Goal: Navigation & Orientation: Find specific page/section

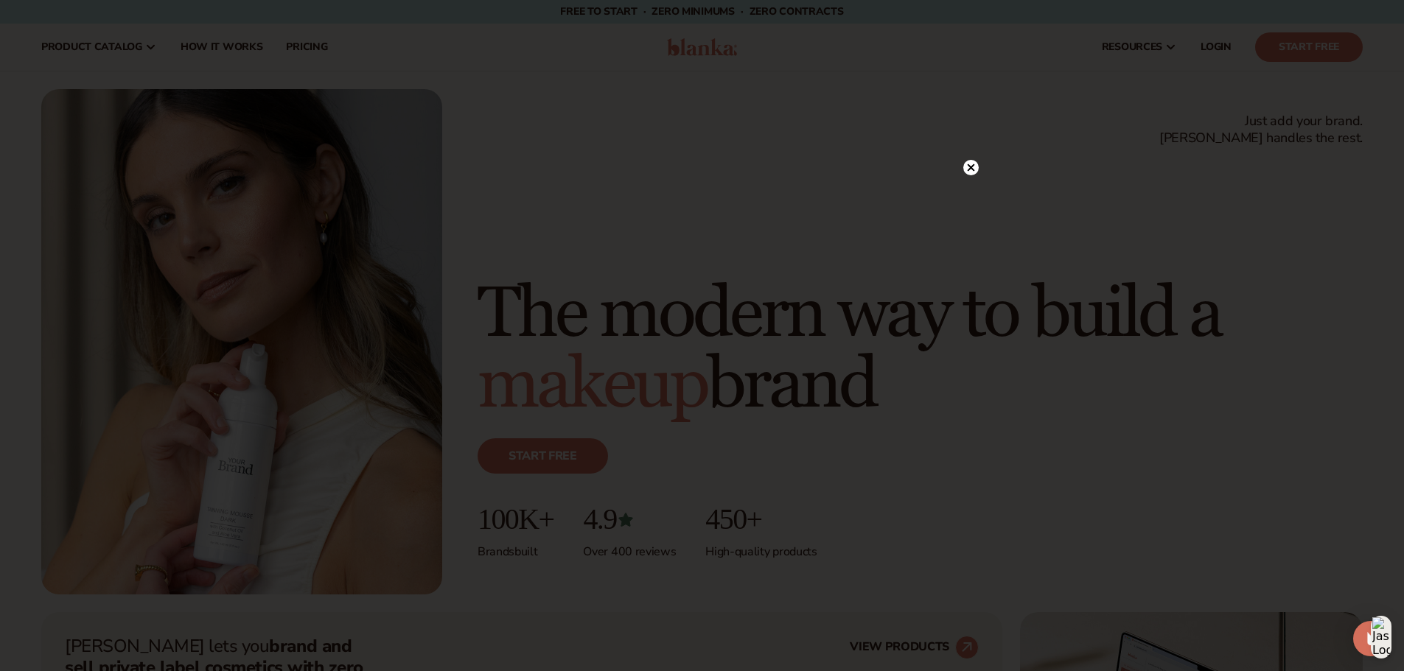
click at [970, 166] on circle at bounding box center [970, 167] width 15 height 15
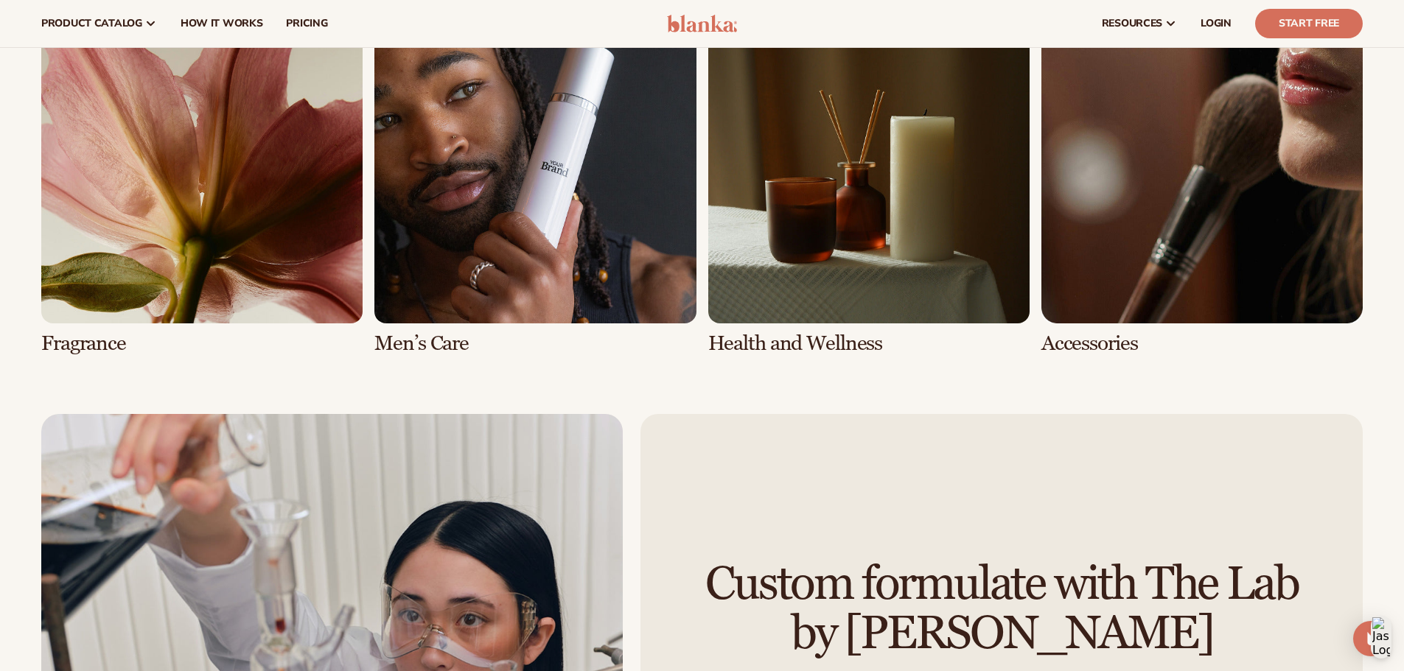
scroll to position [3389, 0]
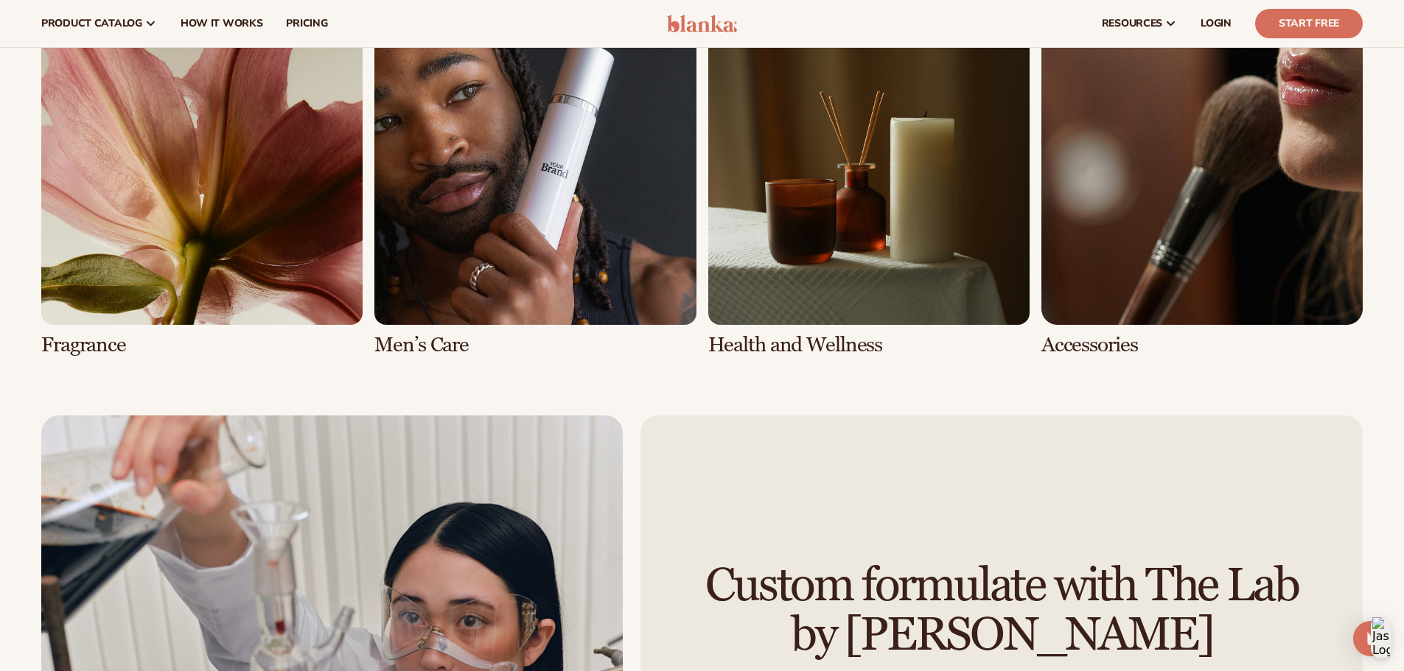
click at [806, 259] on link "7 / 8" at bounding box center [868, 180] width 321 height 353
click at [802, 343] on link "7 / 8" at bounding box center [868, 180] width 321 height 353
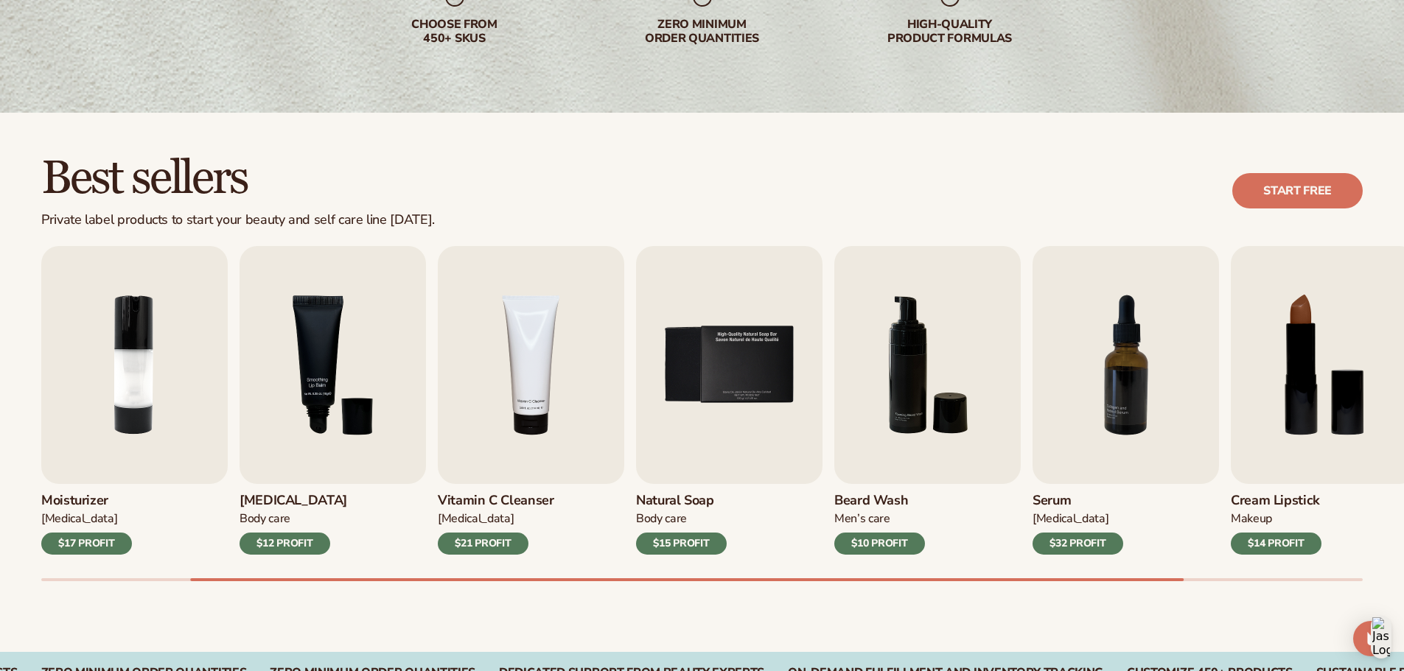
scroll to position [284, 0]
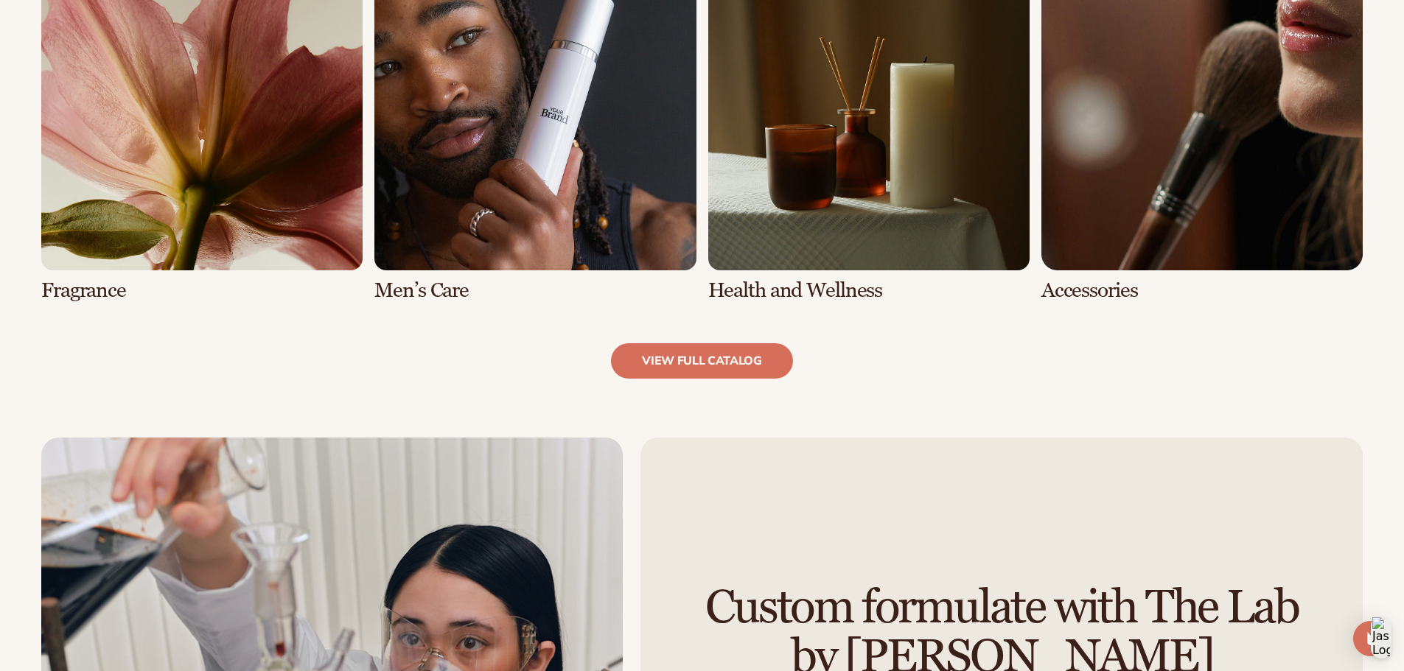
click at [1184, 113] on link "8 / 8" at bounding box center [1201, 125] width 321 height 353
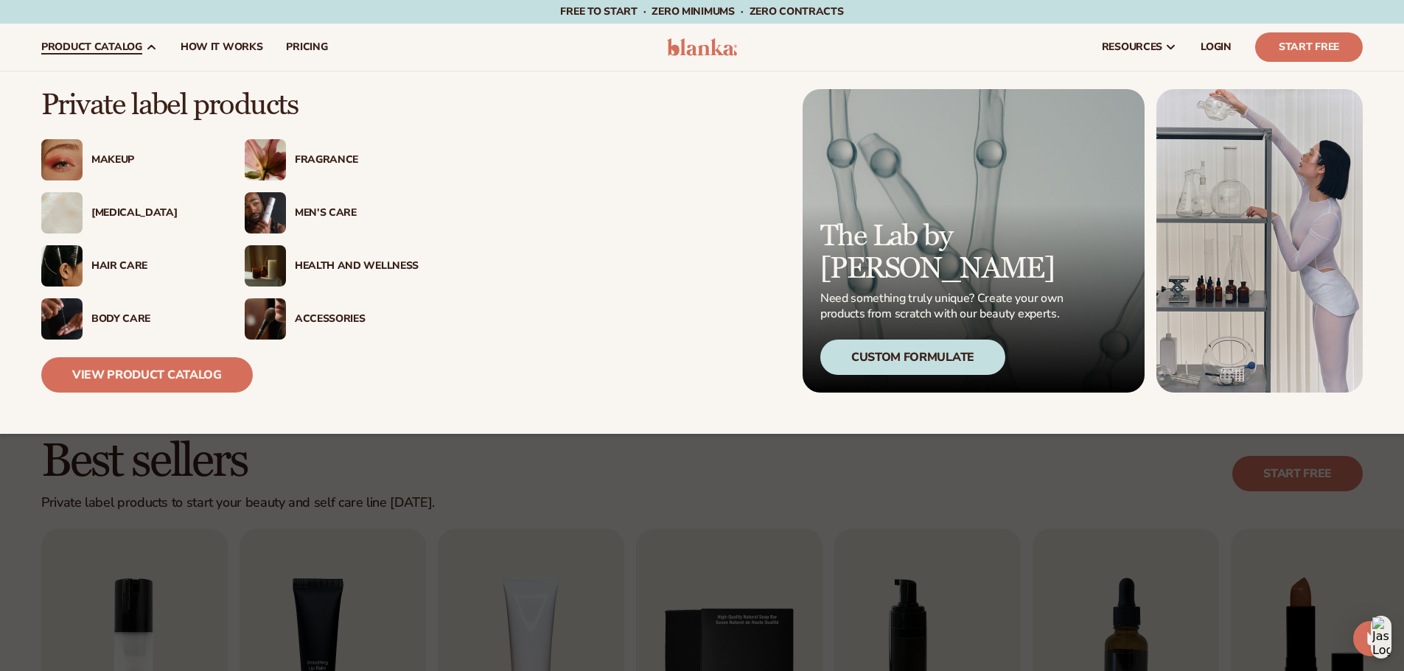
click at [335, 310] on div "Accessories" at bounding box center [332, 319] width 174 height 41
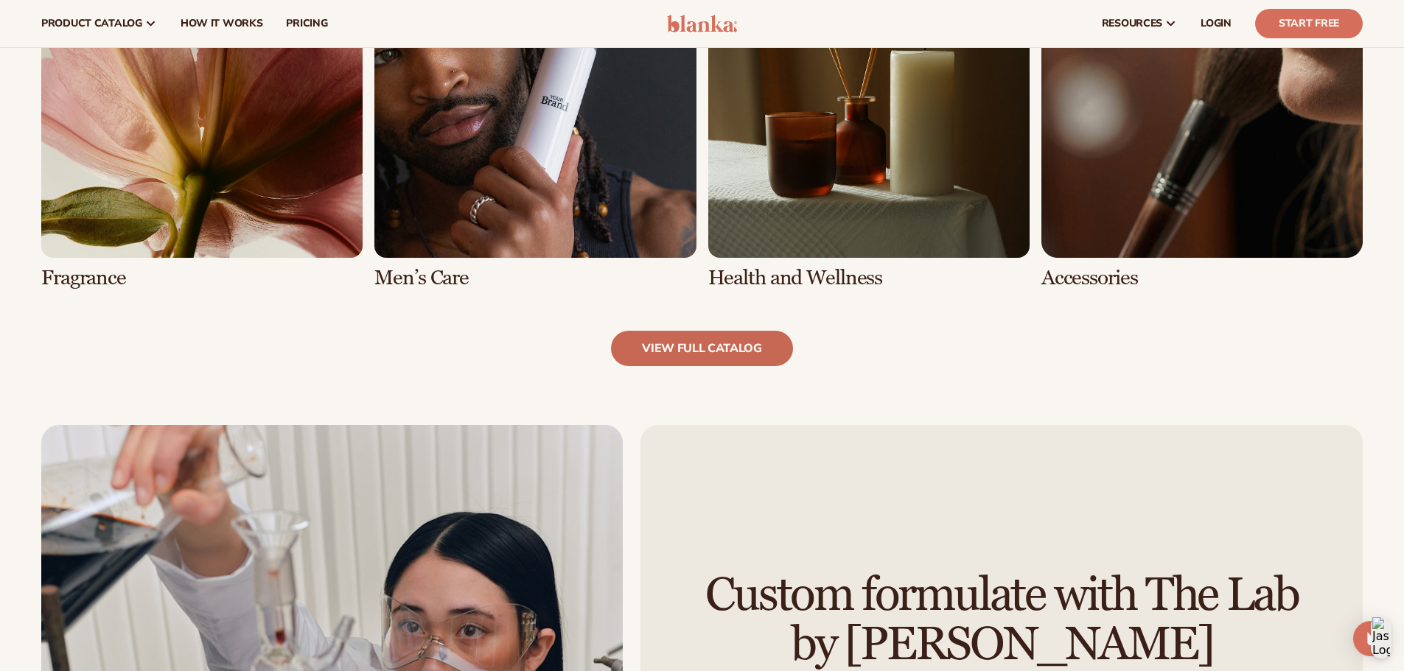
scroll to position [1549, 0]
click at [706, 348] on link "view full catalog" at bounding box center [702, 349] width 182 height 35
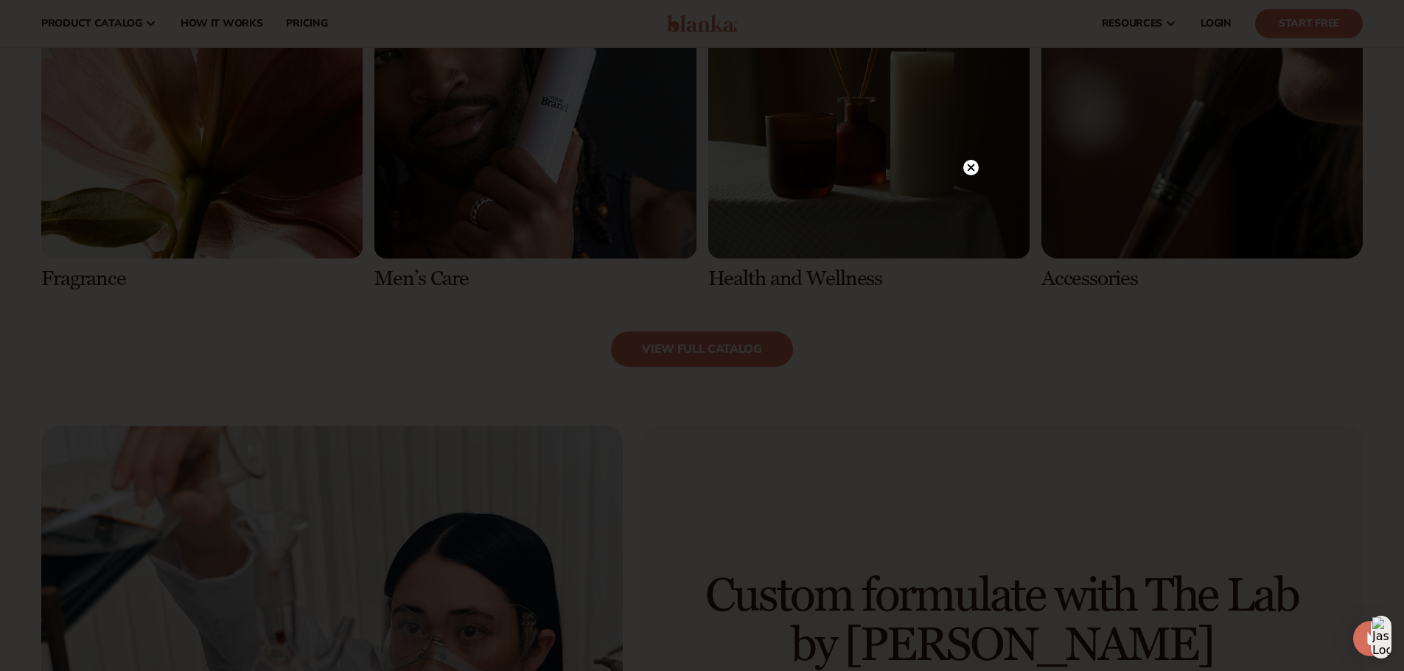
click at [974, 164] on circle at bounding box center [970, 167] width 15 height 15
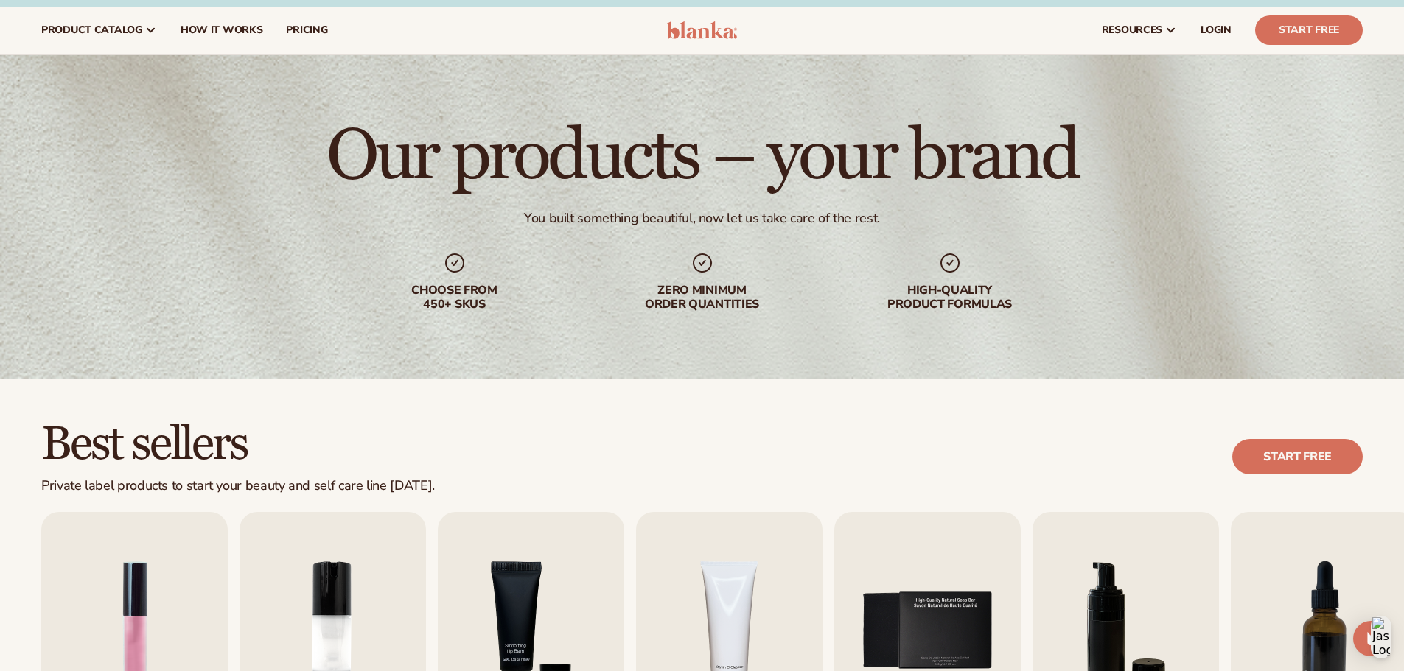
scroll to position [0, 0]
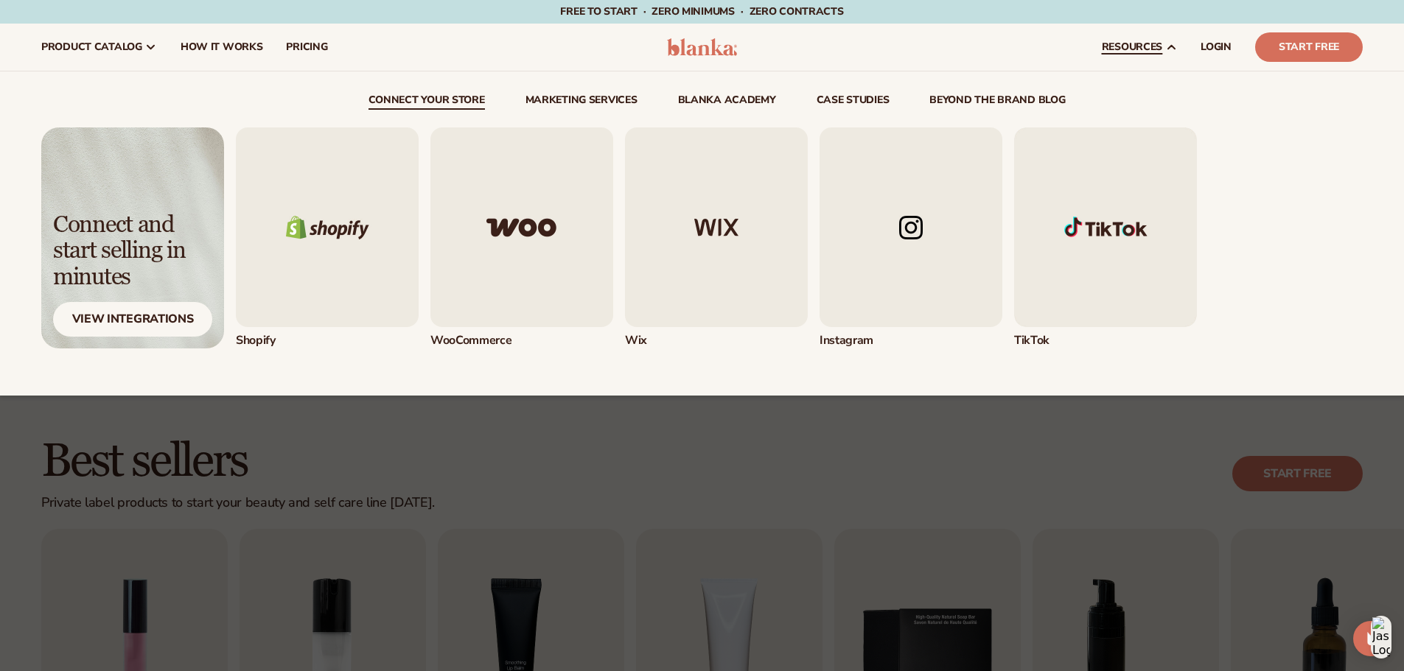
click at [903, 232] on img "4 / 5" at bounding box center [911, 228] width 183 height 200
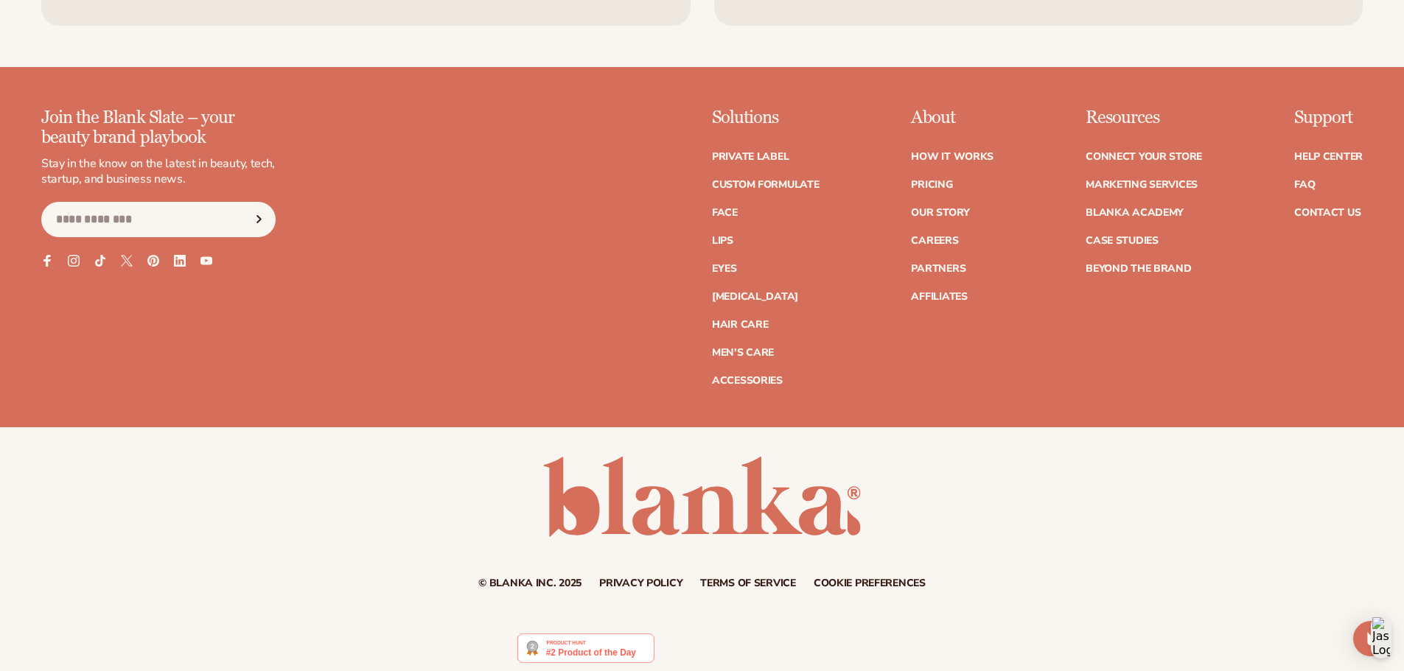
scroll to position [3383, 0]
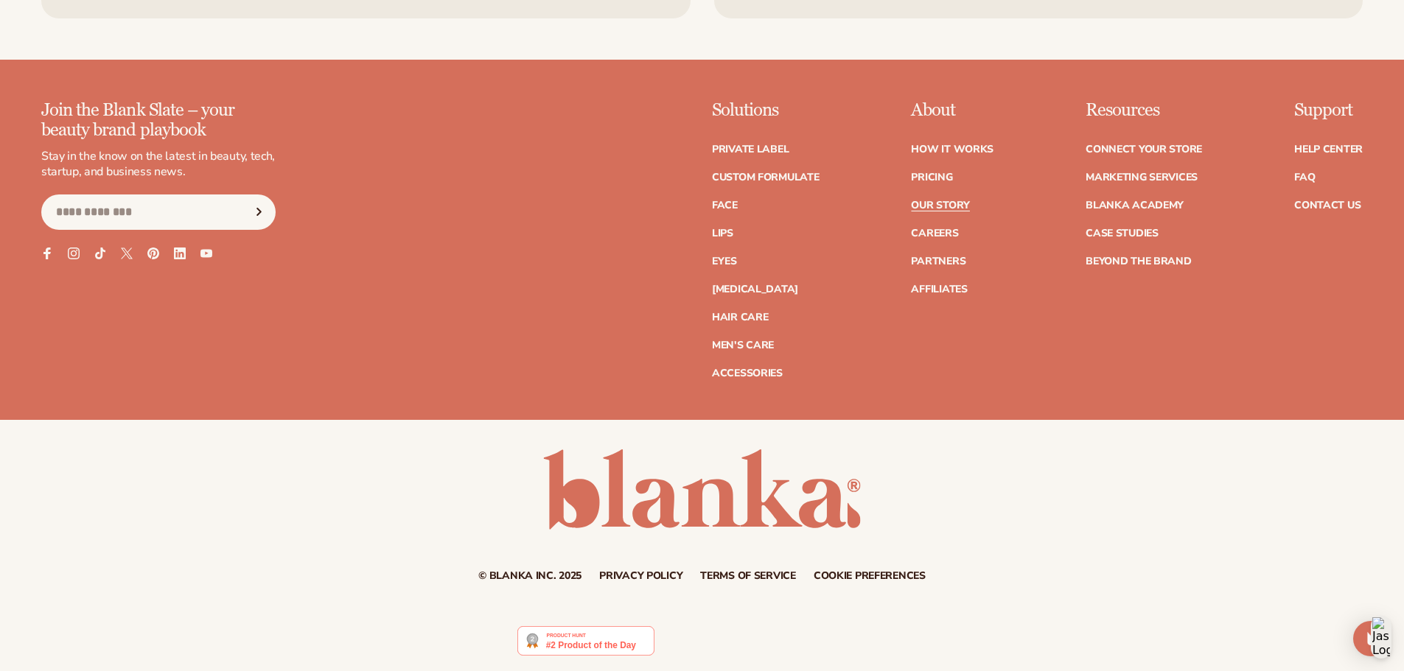
click at [951, 202] on link "Our Story" at bounding box center [940, 205] width 58 height 10
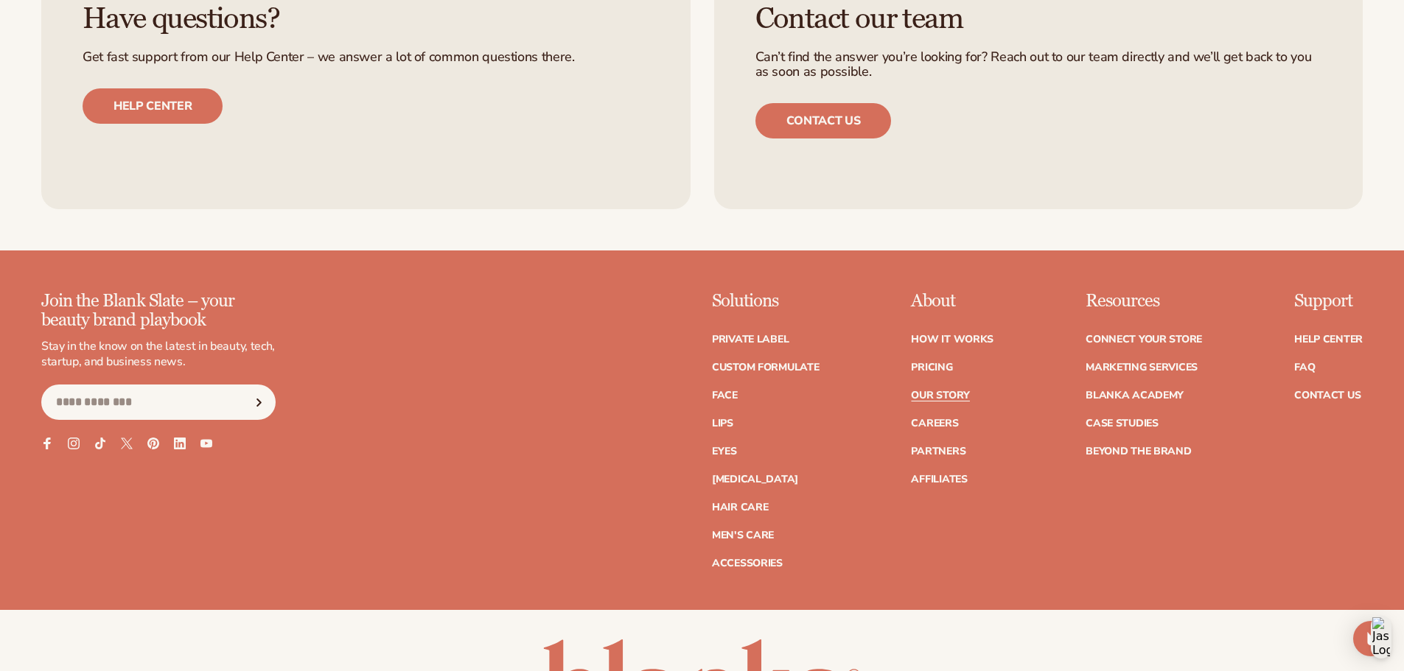
scroll to position [5451, 0]
click at [74, 436] on icon at bounding box center [73, 442] width 13 height 13
